Goal: Information Seeking & Learning: Understand process/instructions

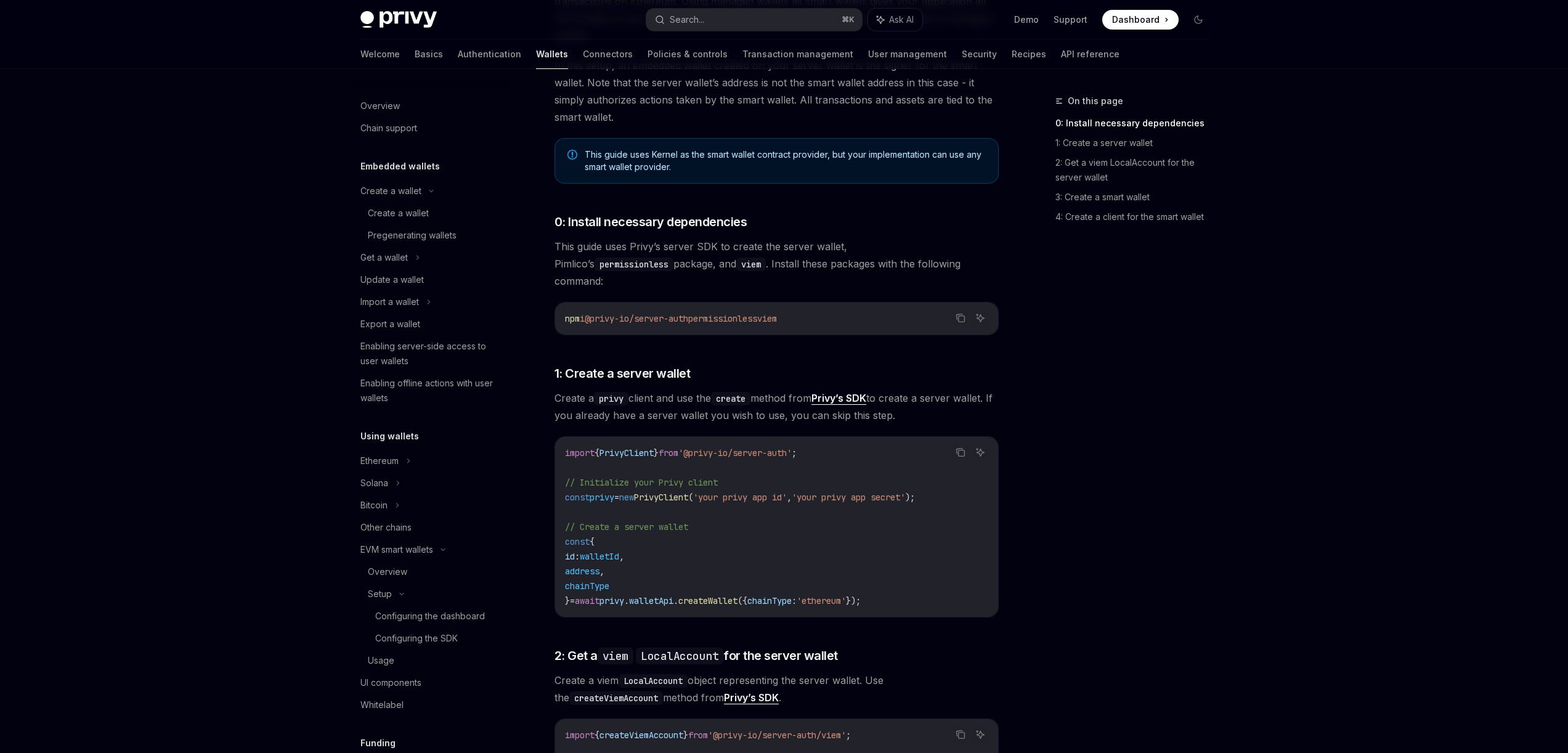
scroll to position [310, 0]
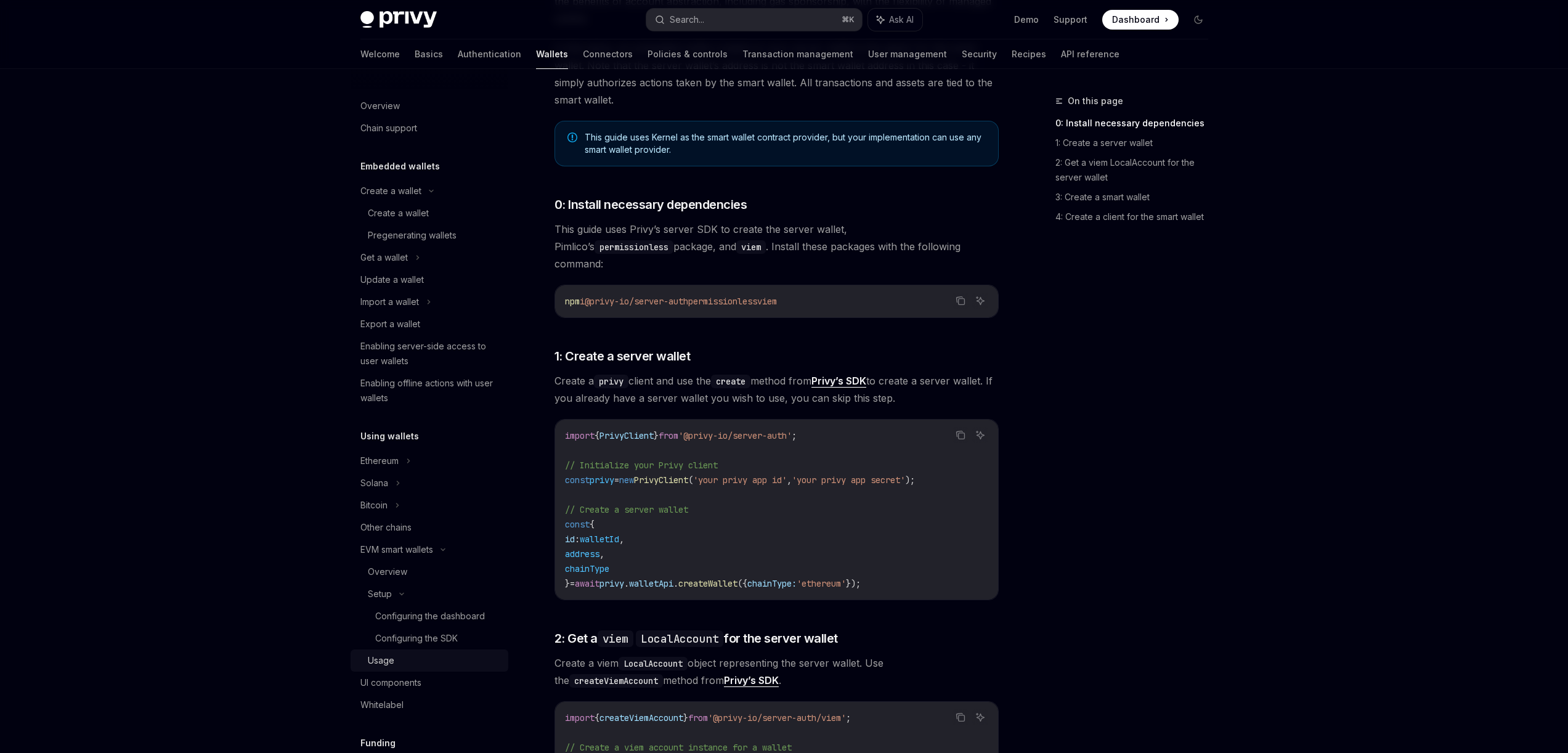
click at [389, 666] on div "Usage" at bounding box center [381, 661] width 26 height 15
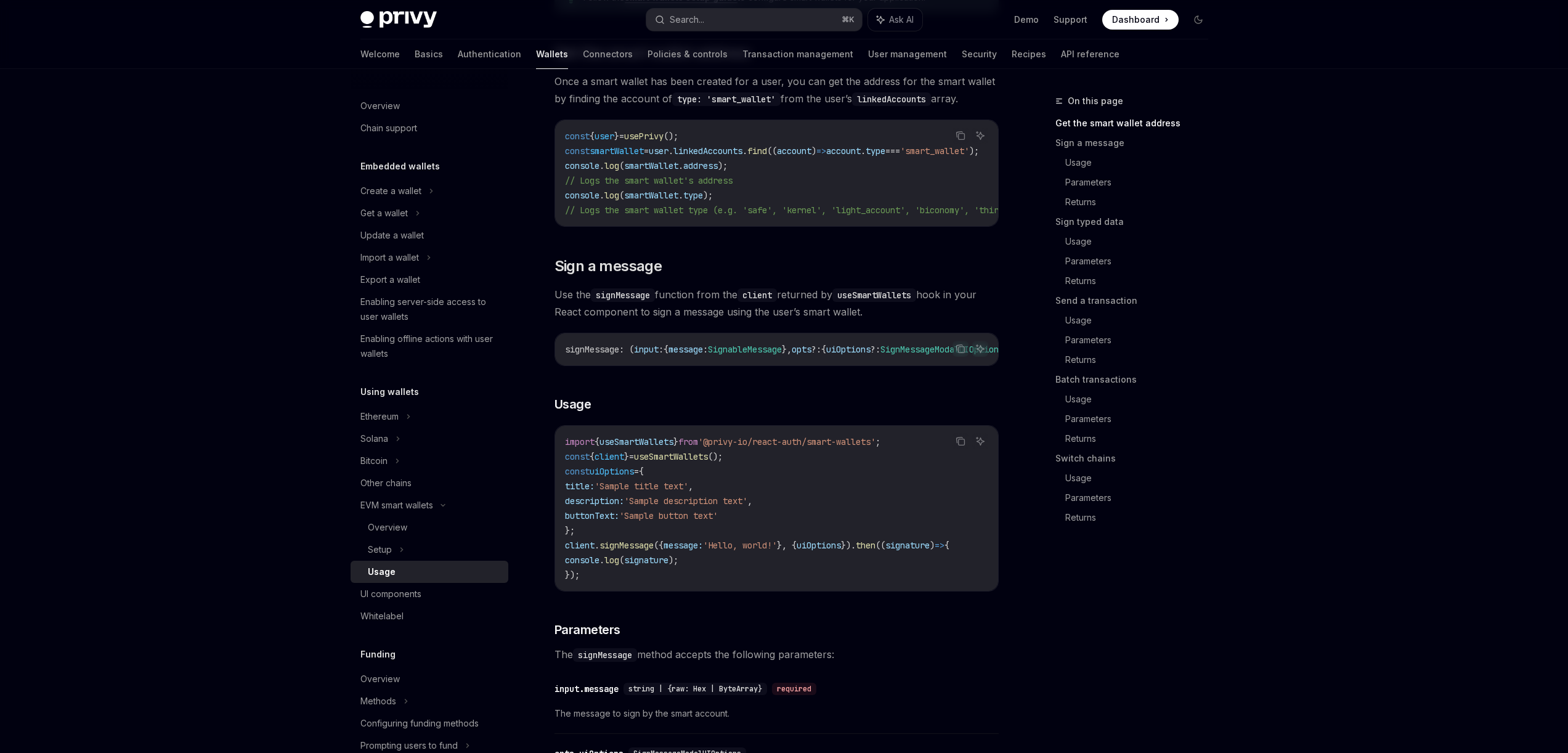
scroll to position [227, 0]
click at [644, 151] on span "smartWallet" at bounding box center [617, 151] width 55 height 11
drag, startPoint x: 688, startPoint y: 225, endPoint x: 704, endPoint y: 225, distance: 16.0
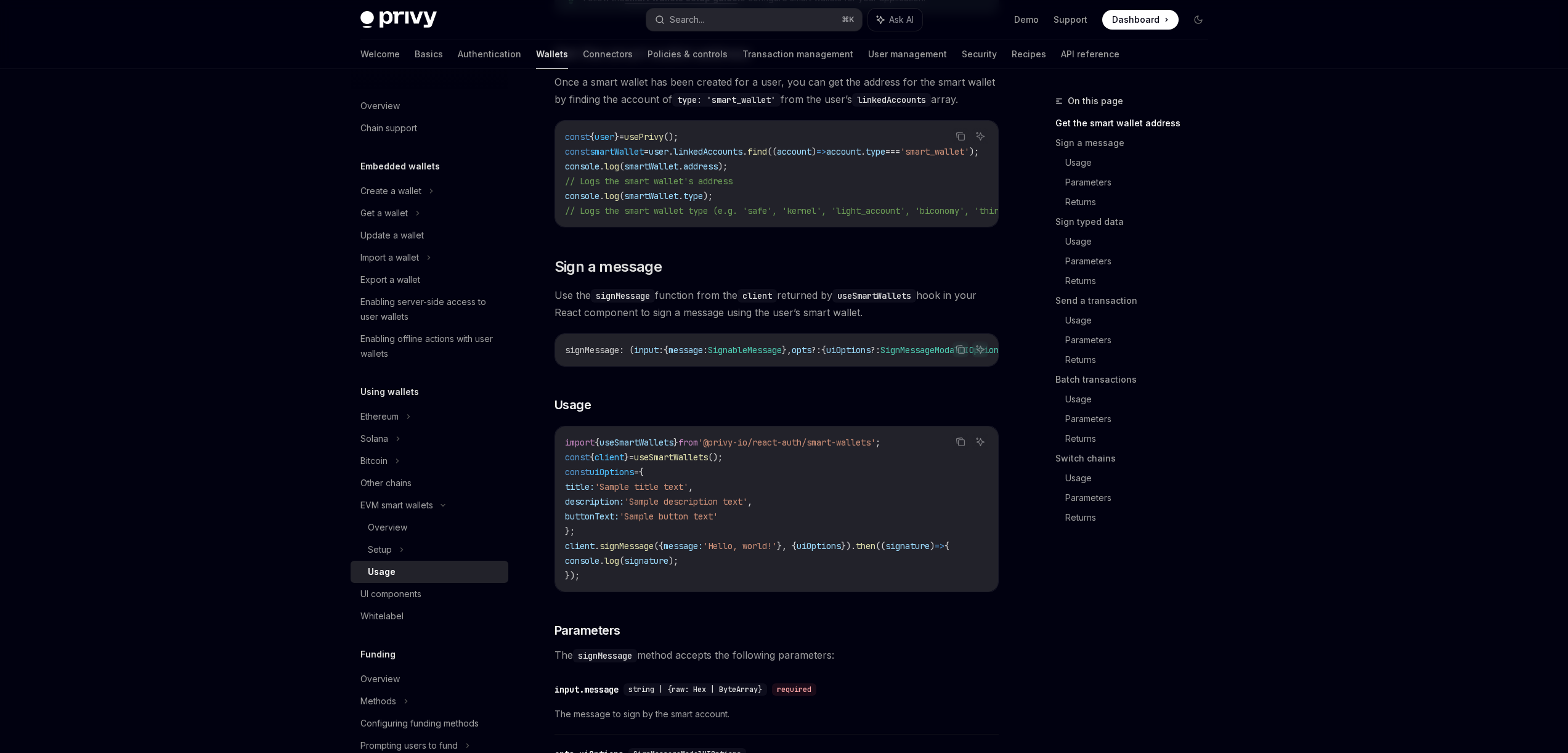
click at [704, 225] on div "const { user } = usePrivy (); const smartWallet = user . linkedAccounts . find …" at bounding box center [776, 173] width 443 height 106
click at [969, 148] on span "'smart_wallet'" at bounding box center [934, 151] width 69 height 11
copy span "smart_wallet"
click at [743, 148] on span "linkedAccounts" at bounding box center [708, 151] width 69 height 11
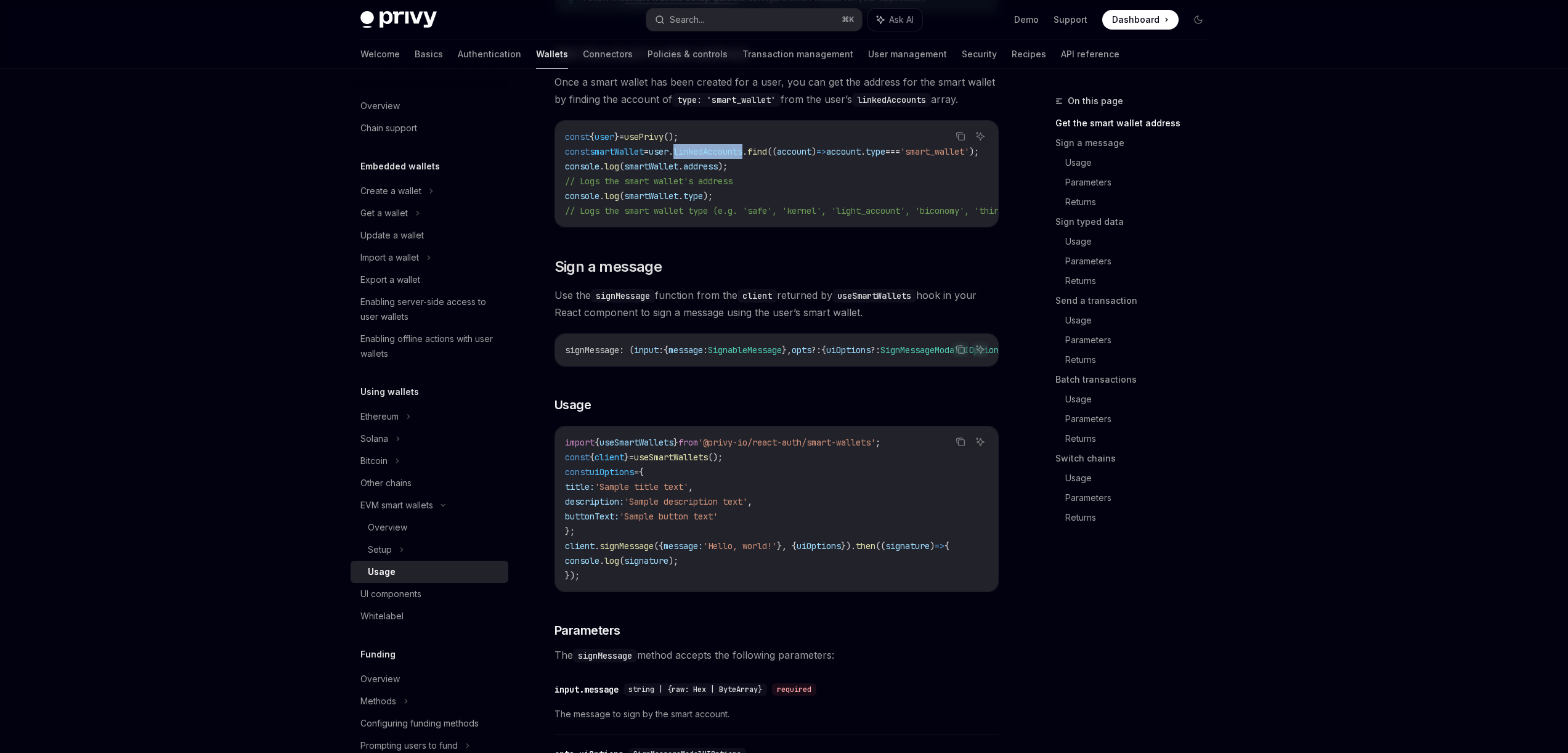
click at [743, 148] on span "linkedAccounts" at bounding box center [708, 151] width 69 height 11
copy span "linkedAccounts"
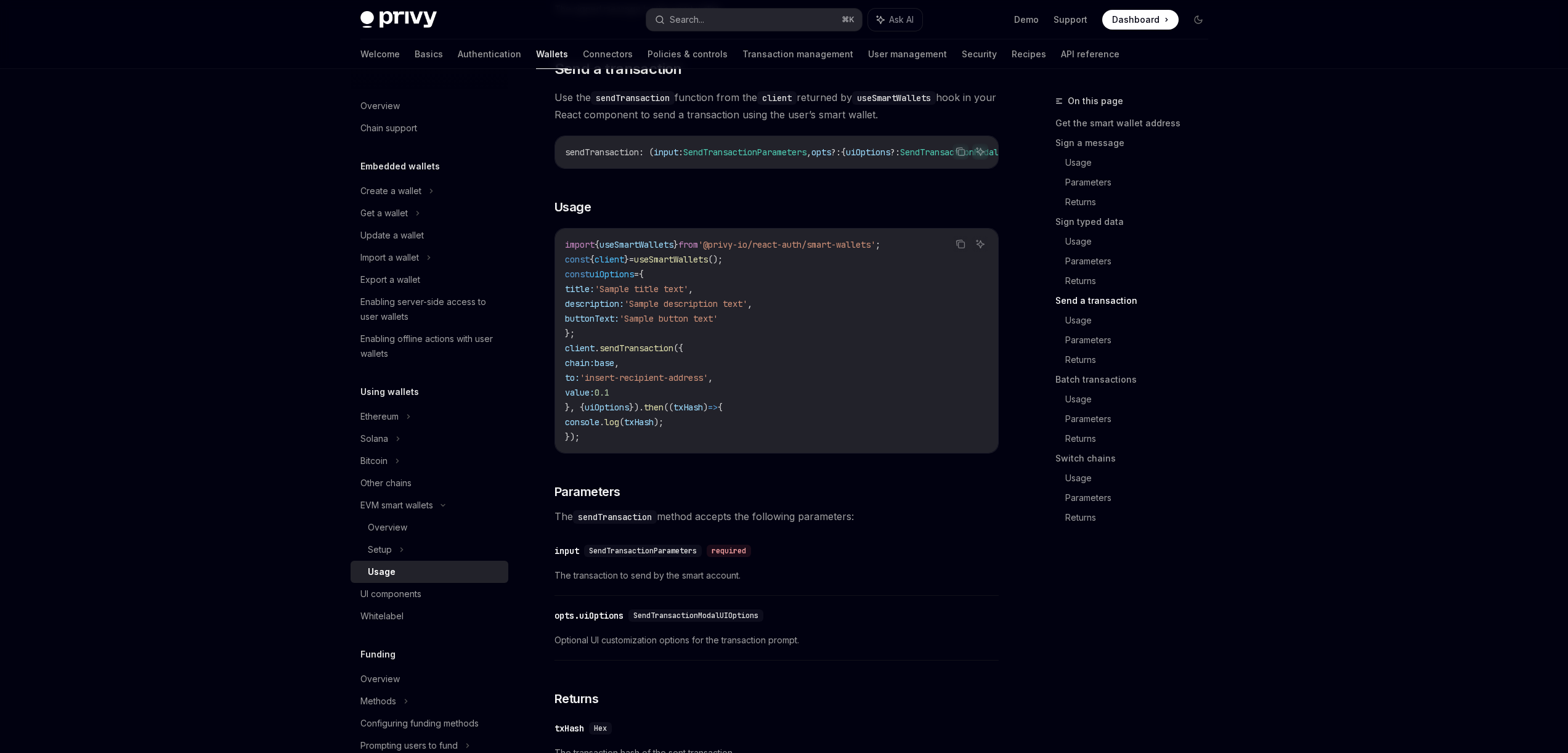
scroll to position [1794, 0]
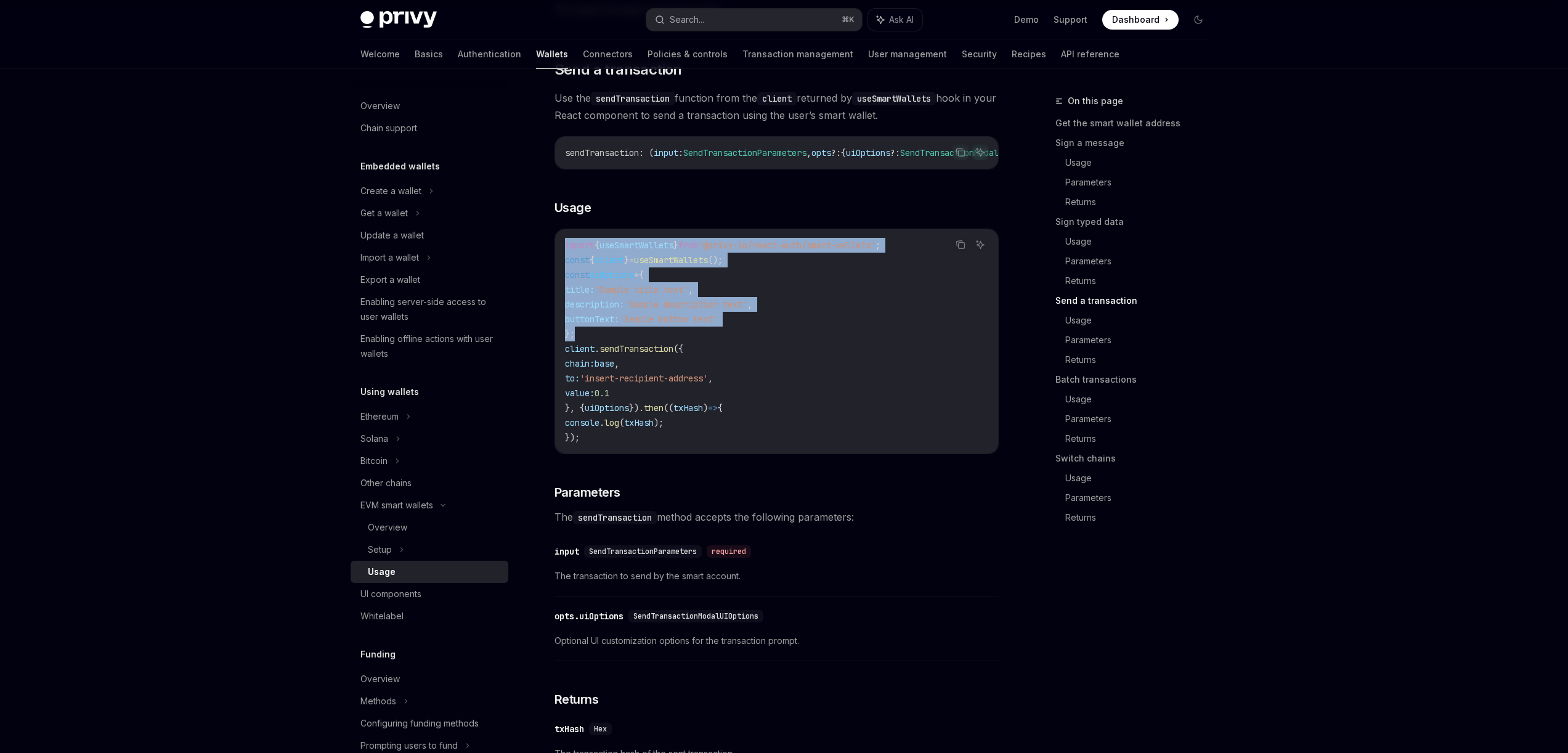
drag, startPoint x: 576, startPoint y: 364, endPoint x: 554, endPoint y: 266, distance: 100.4
click at [555, 266] on div "Follow the smart wallets setup guide to configure smart wallets for your applic…" at bounding box center [776, 377] width 445 height 3943
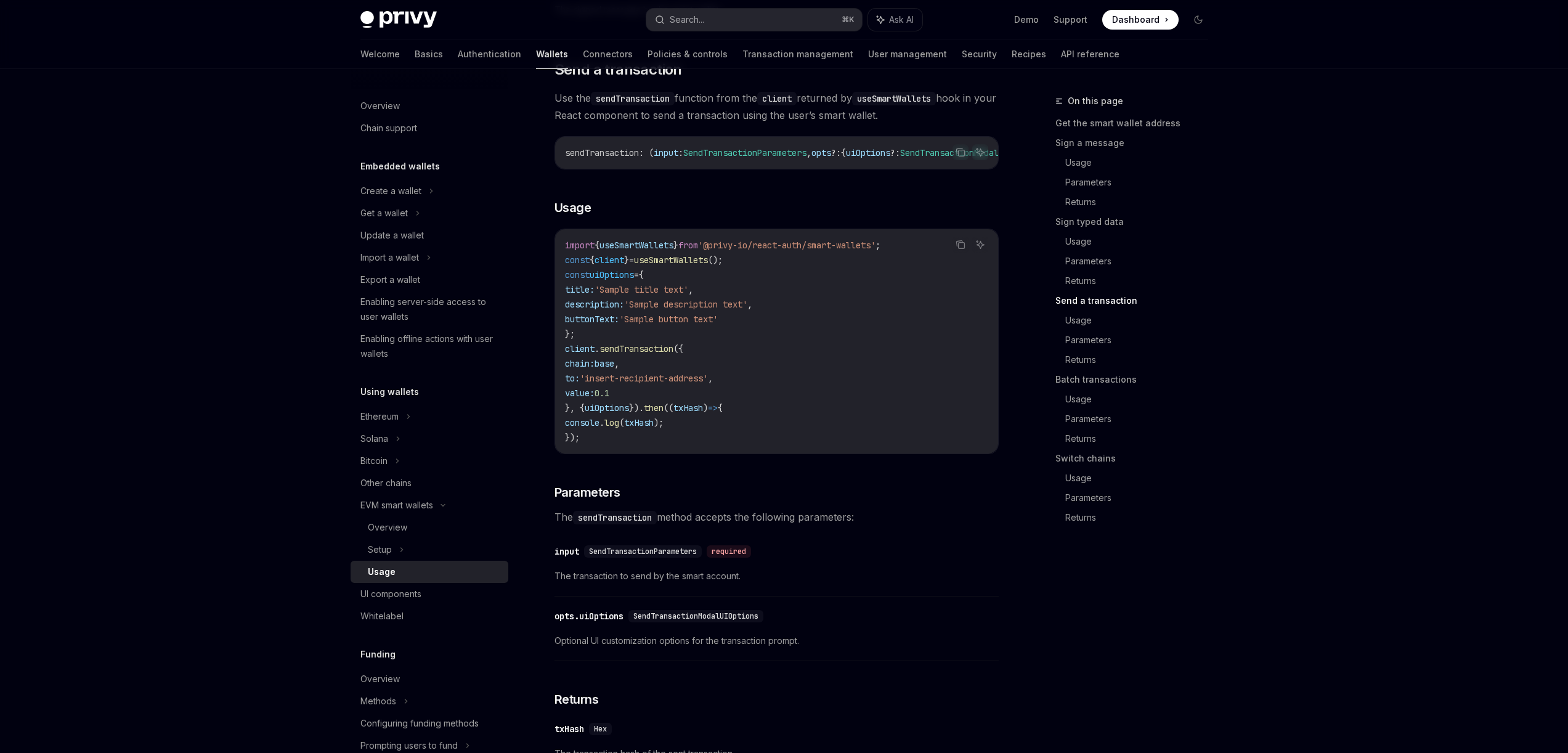
drag, startPoint x: 591, startPoint y: 198, endPoint x: 700, endPoint y: 199, distance: 109.0
click at [700, 199] on div "Follow the smart wallets setup guide to configure smart wallets for your applic…" at bounding box center [776, 377] width 445 height 3943
click at [600, 414] on span "uiOptions" at bounding box center [606, 408] width 44 height 11
click at [599, 414] on span "uiOptions" at bounding box center [606, 408] width 44 height 11
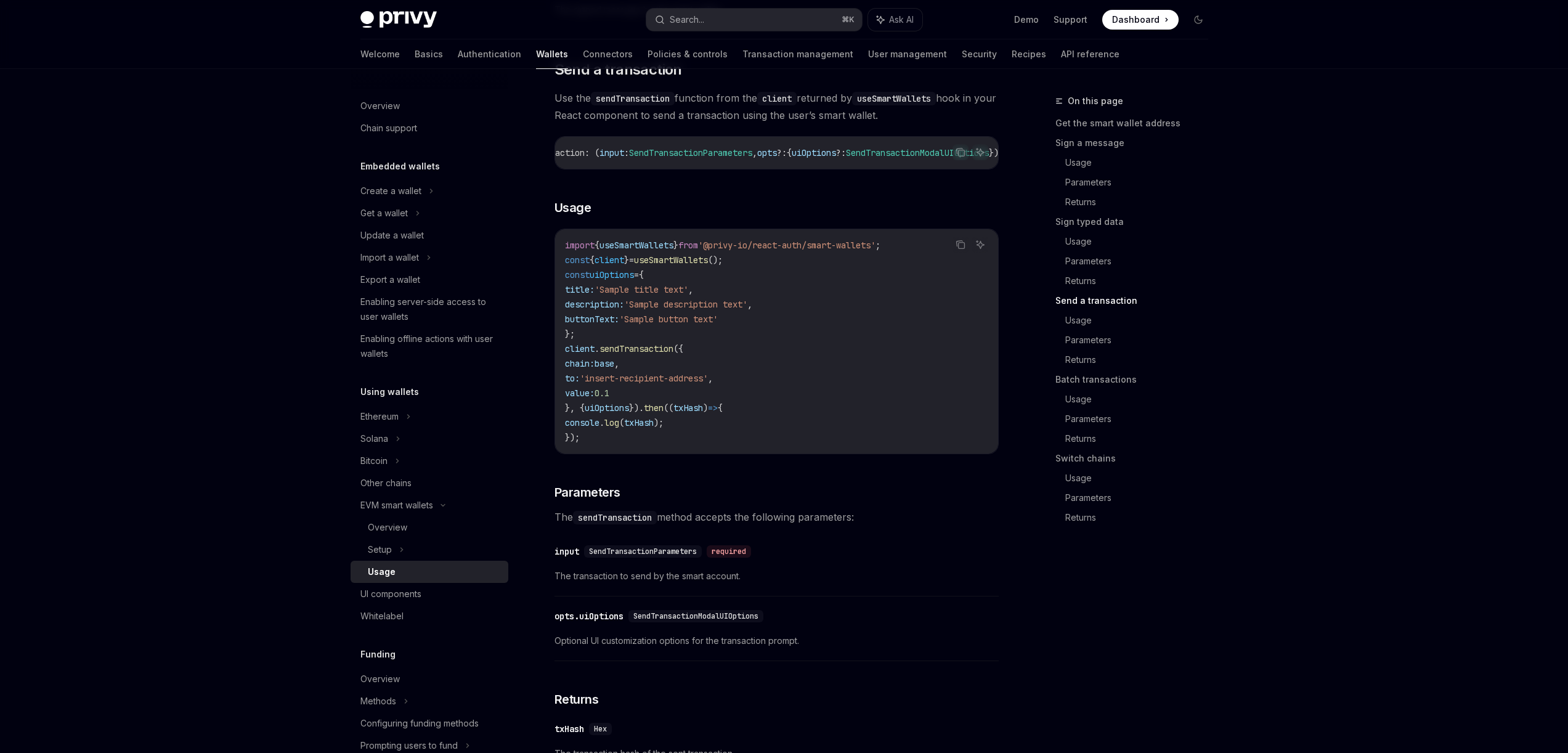
click at [598, 429] on span "console" at bounding box center [582, 423] width 35 height 11
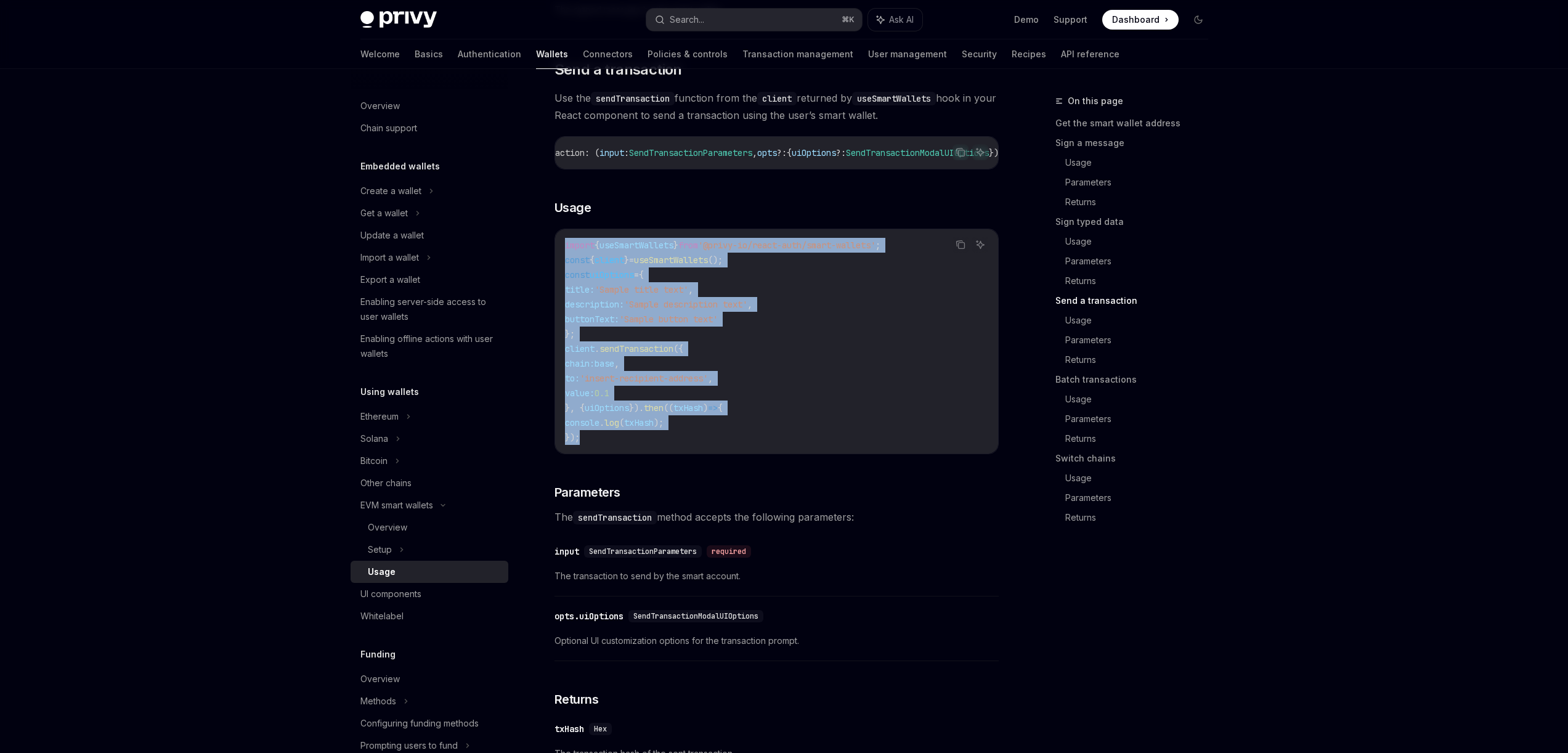
drag, startPoint x: 584, startPoint y: 466, endPoint x: 543, endPoint y: 264, distance: 206.1
click at [543, 264] on div "EVM smart wallets Using smart wallets OpenAI Open in ChatGPT OpenAI Open in Cha…" at bounding box center [662, 415] width 681 height 4231
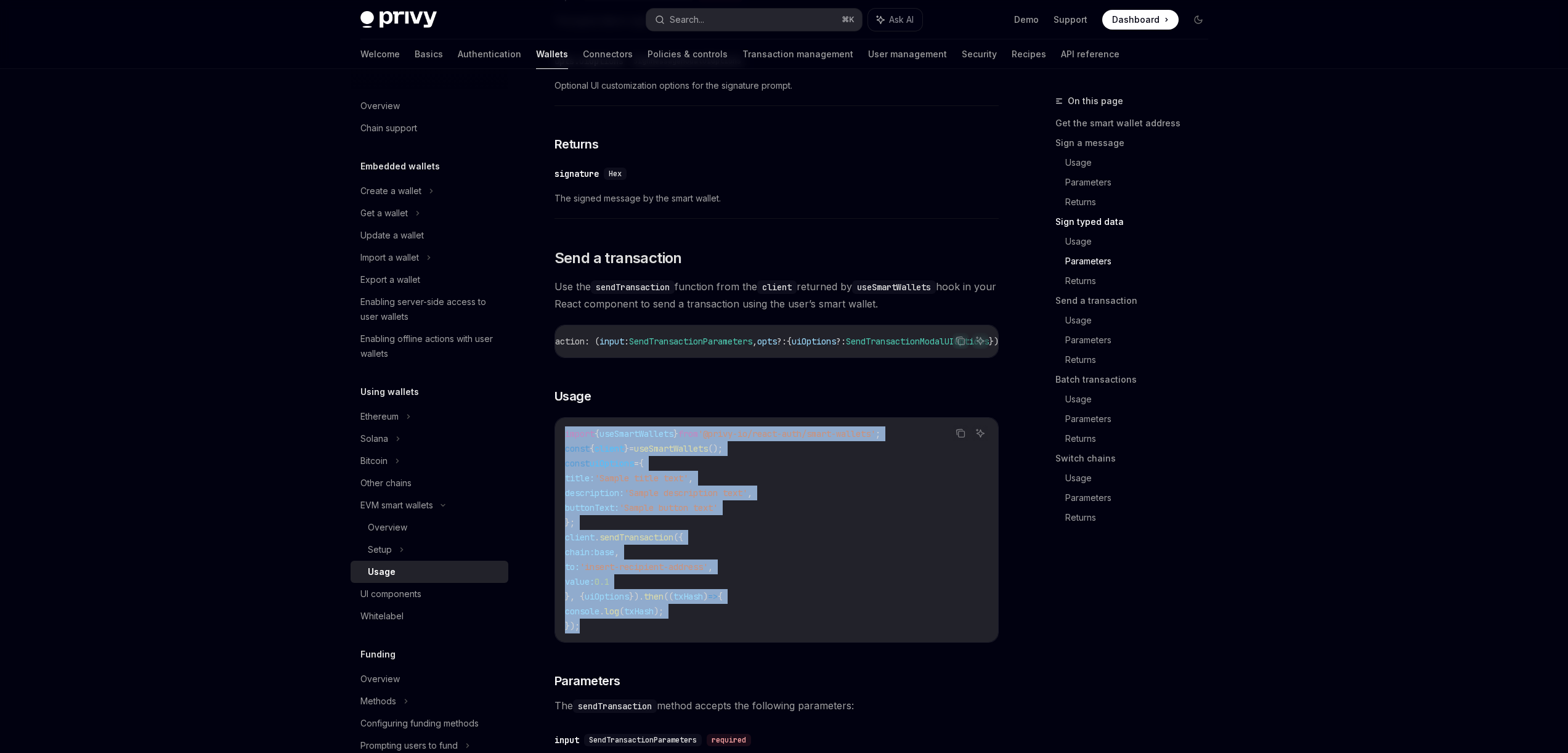
scroll to position [1785, 0]
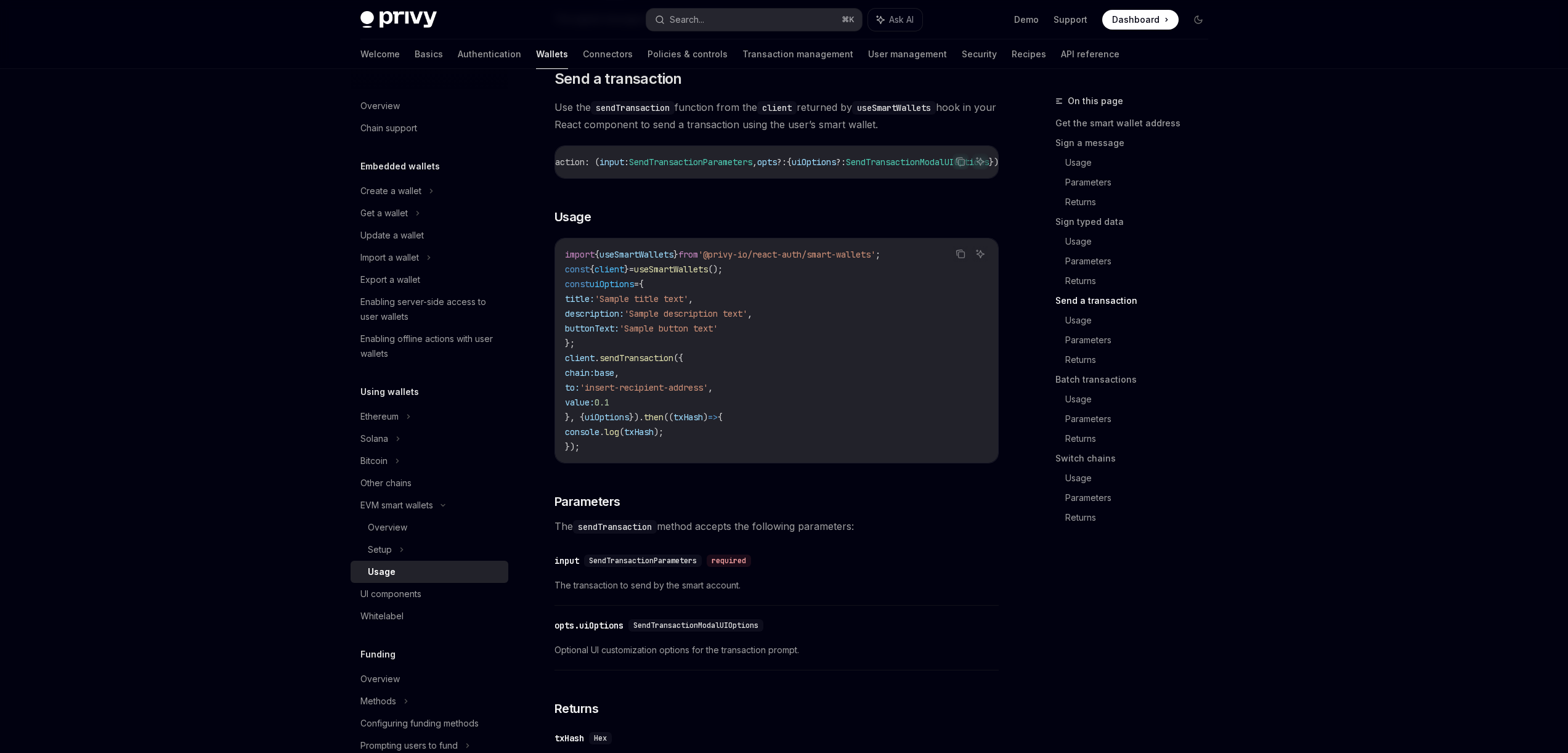
click at [899, 605] on div "​ input SendTransactionParameters required The transaction to send by the smart…" at bounding box center [776, 576] width 445 height 58
